Goal: Navigation & Orientation: Find specific page/section

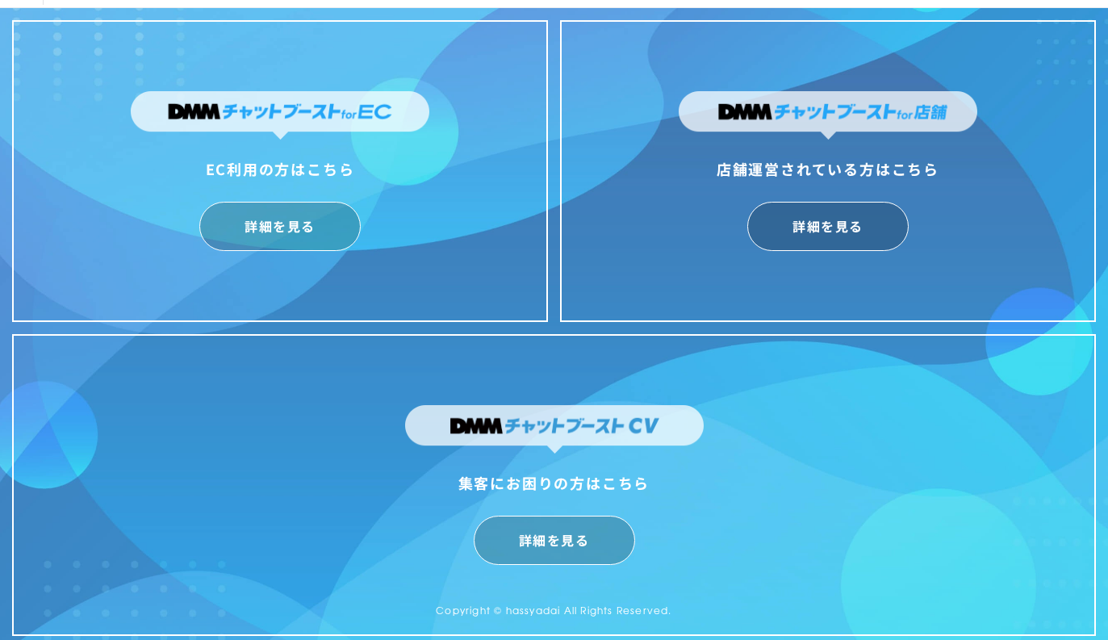
scroll to position [40, 0]
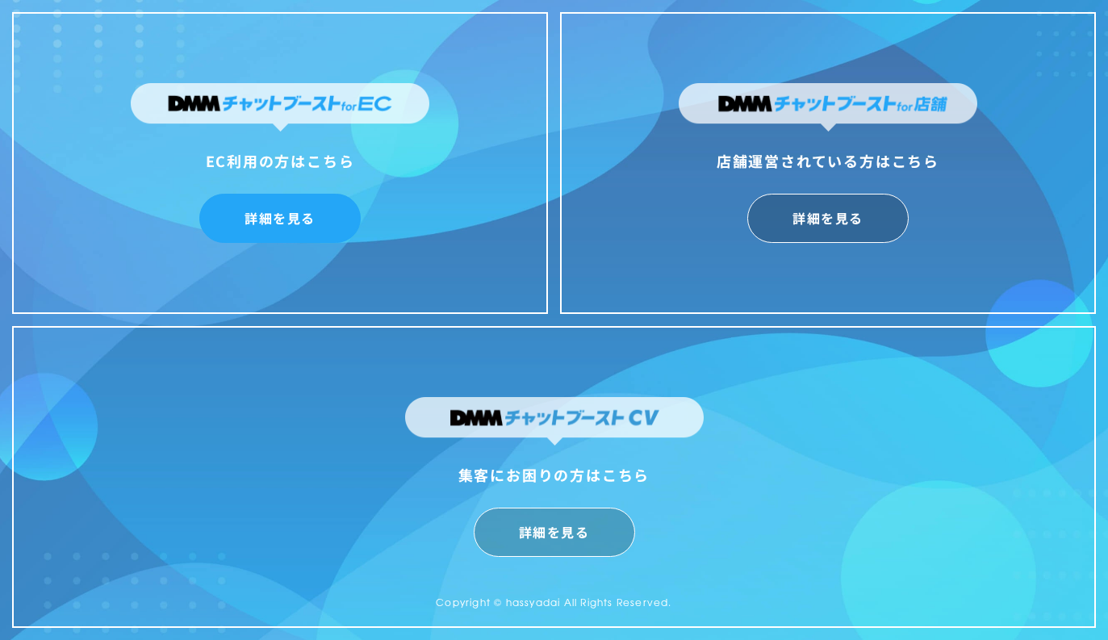
click at [309, 237] on link "詳細を見る" at bounding box center [279, 218] width 161 height 49
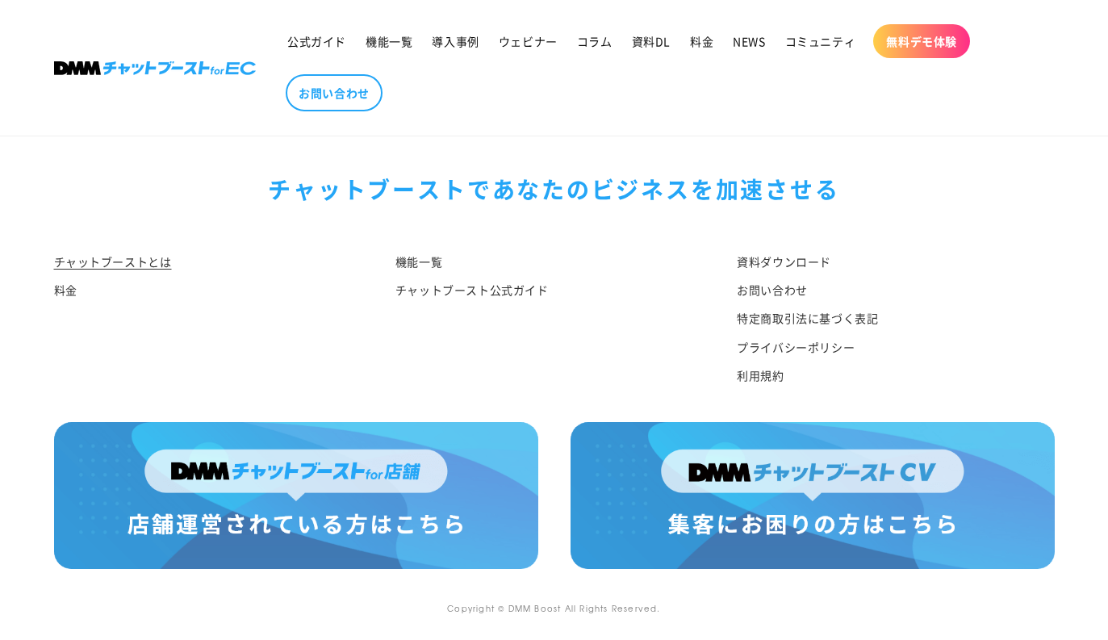
scroll to position [8470, 0]
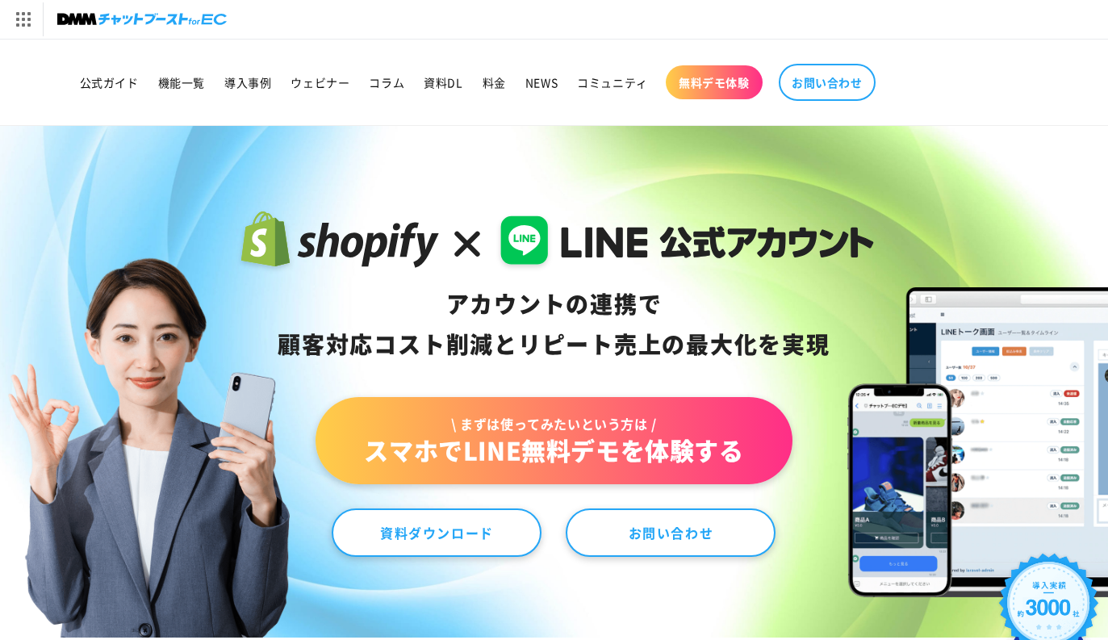
click at [968, 122] on header "公式ガイド 機能一覧 導入事例 ウェビナー コラム 資料DL 料金 NEWS コミュニティ 無料デモ体験" at bounding box center [555, 83] width 1082 height 86
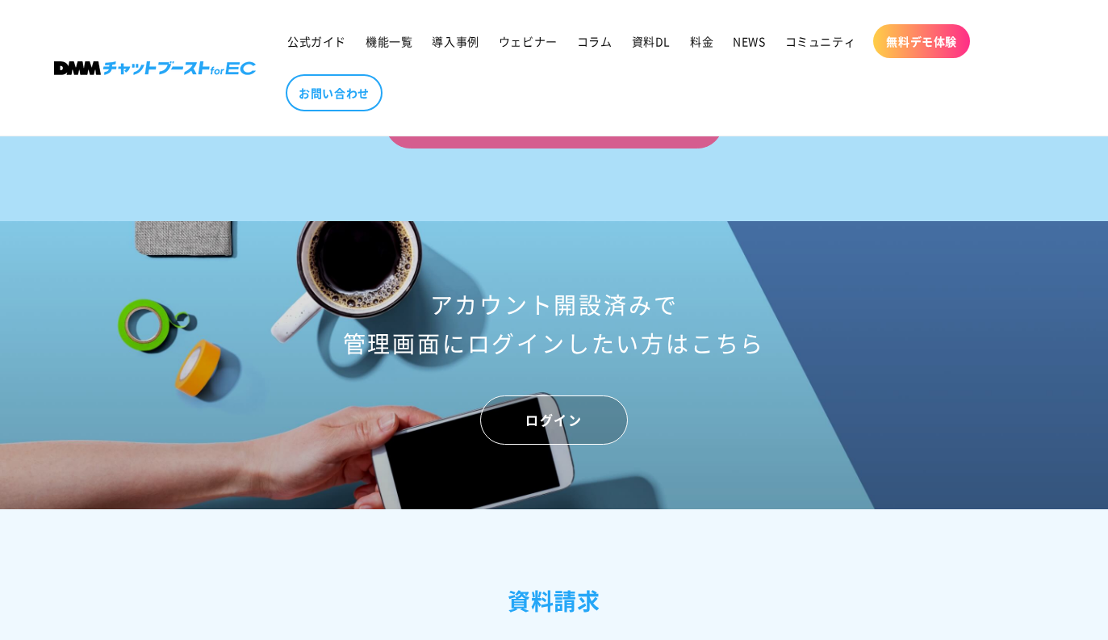
scroll to position [6516, 0]
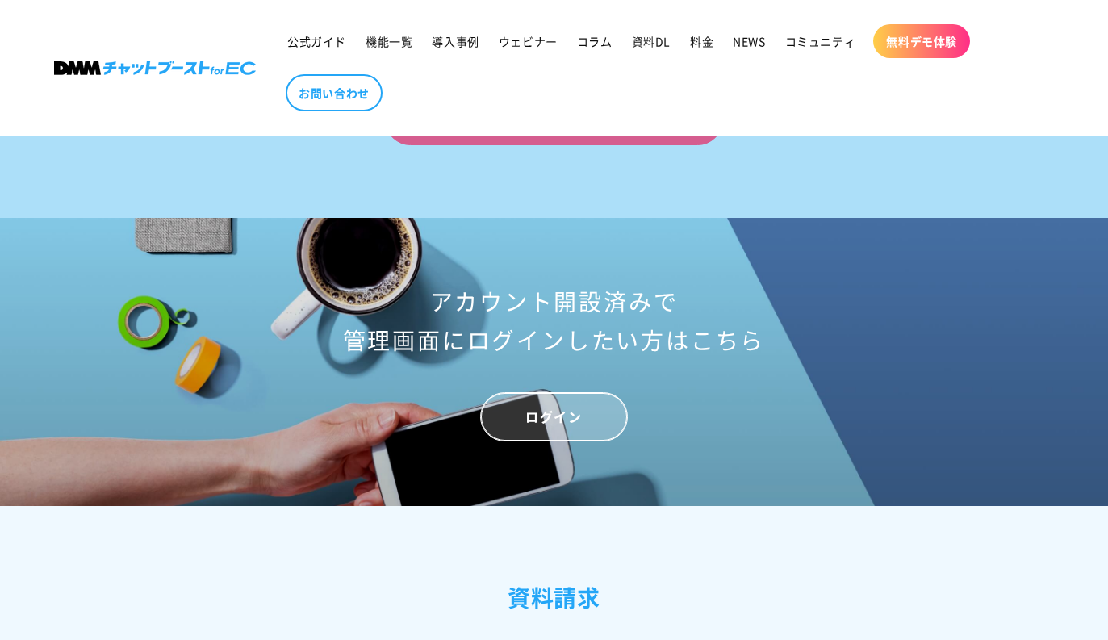
click at [586, 430] on link "ログイン" at bounding box center [553, 416] width 147 height 49
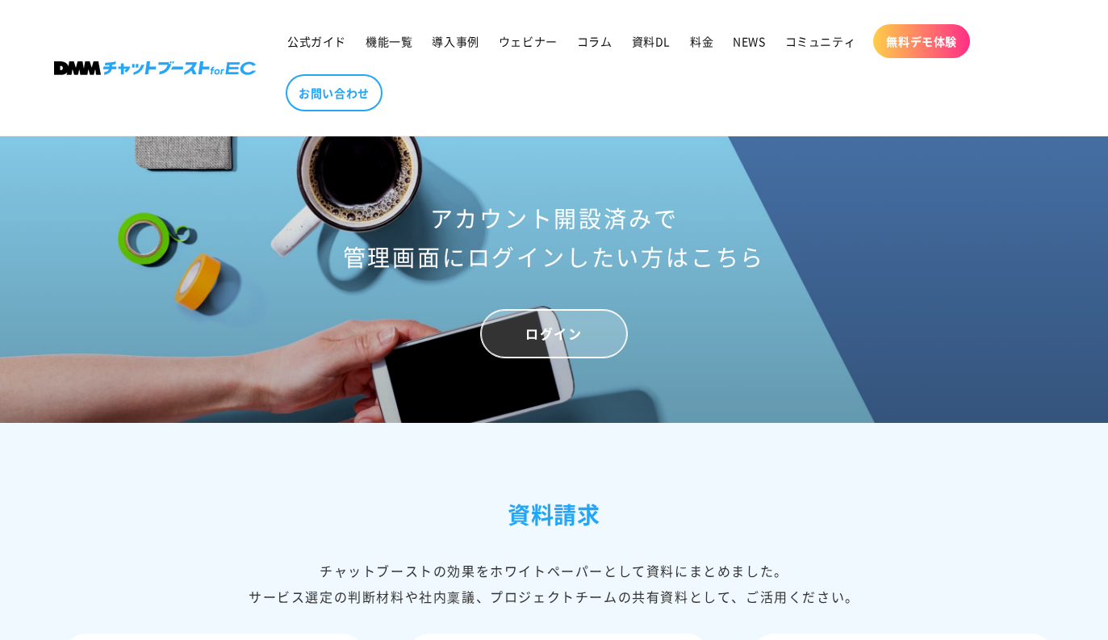
scroll to position [6599, 0]
